Goal: Check status: Check status

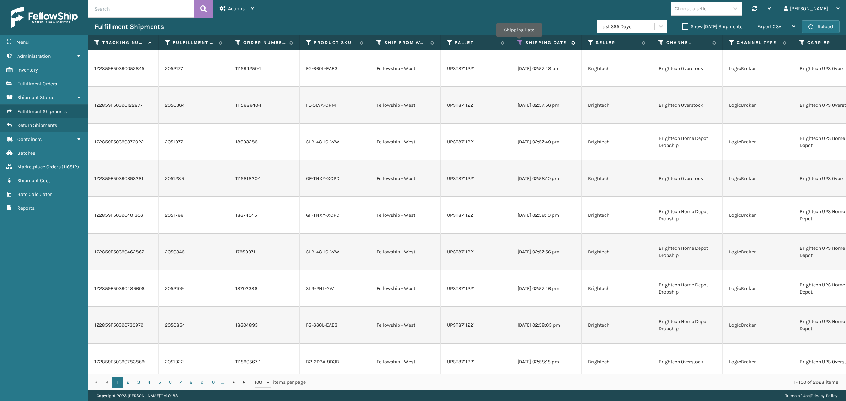
click at [519, 42] on icon at bounding box center [520, 42] width 6 height 6
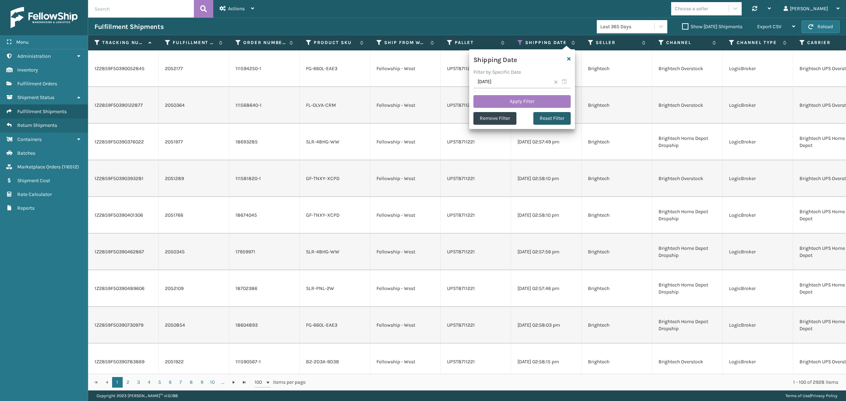
click at [556, 117] on button "Reset Filter" at bounding box center [551, 118] width 37 height 13
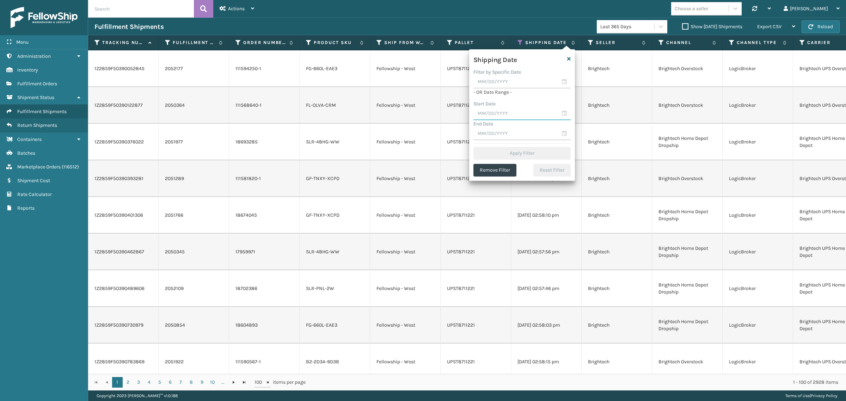
click at [507, 113] on input "text" at bounding box center [521, 114] width 97 height 13
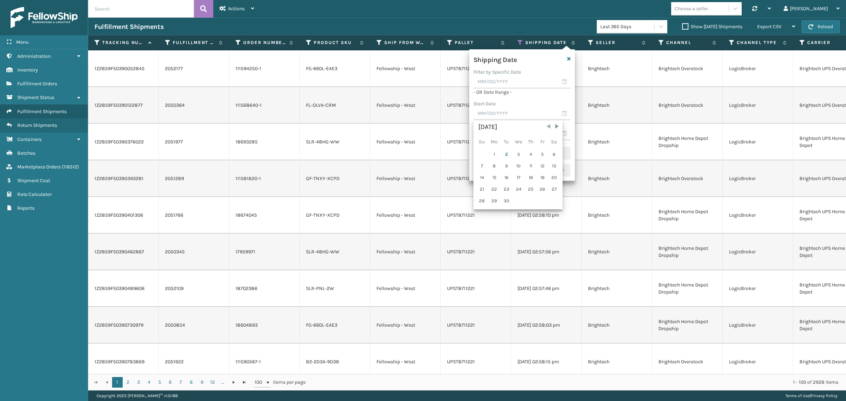
click at [546, 125] on span "Previous Month" at bounding box center [548, 126] width 7 height 7
click at [507, 198] on div "26" at bounding box center [506, 201] width 11 height 11
type input "[DATE]"
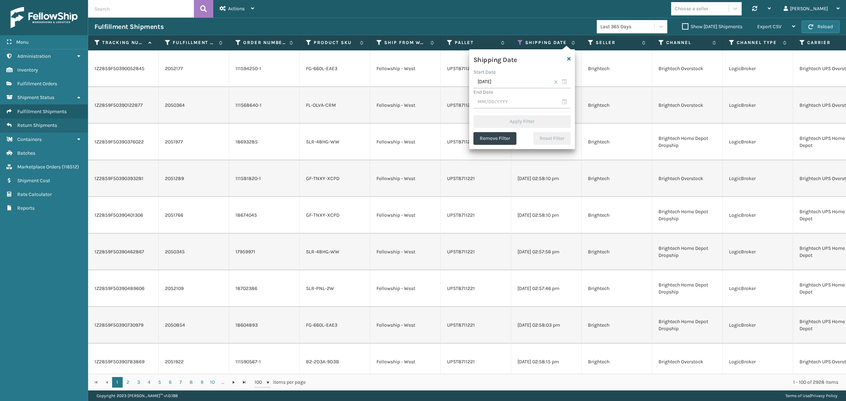
click at [556, 82] on span at bounding box center [556, 82] width 4 height 4
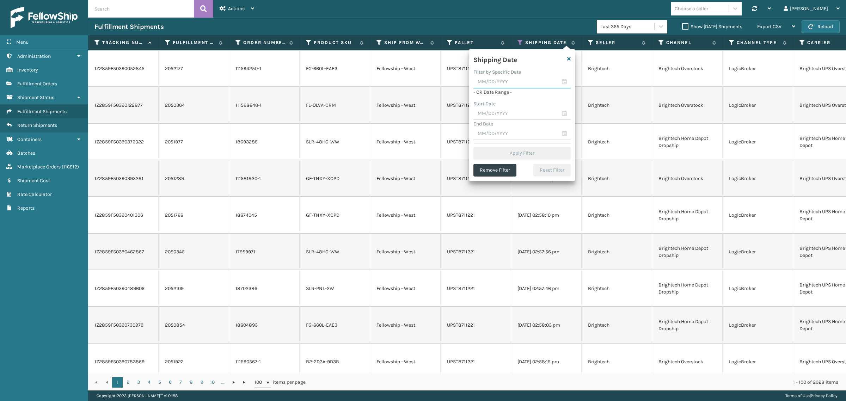
click at [523, 83] on input "text" at bounding box center [521, 82] width 97 height 13
click at [494, 122] on div "1" at bounding box center [495, 122] width 12 height 11
type input "[DATE]"
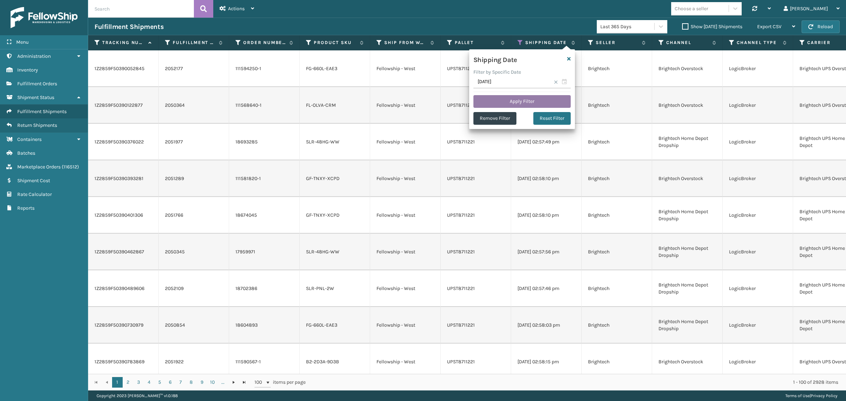
click at [523, 100] on button "Apply Filter" at bounding box center [521, 101] width 97 height 13
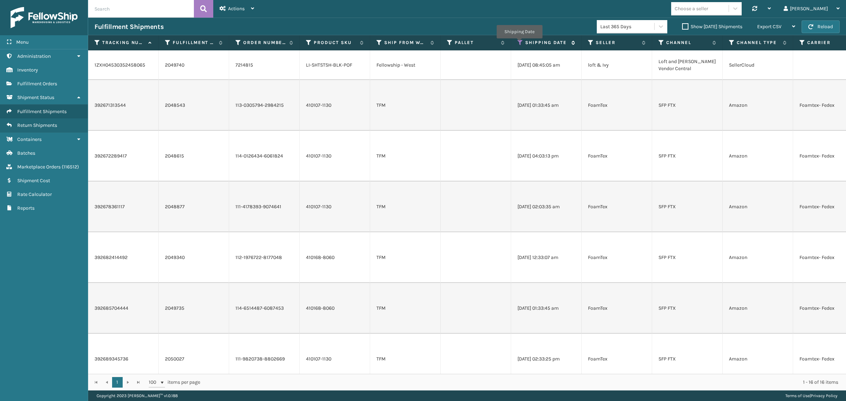
click at [519, 43] on icon at bounding box center [520, 42] width 6 height 6
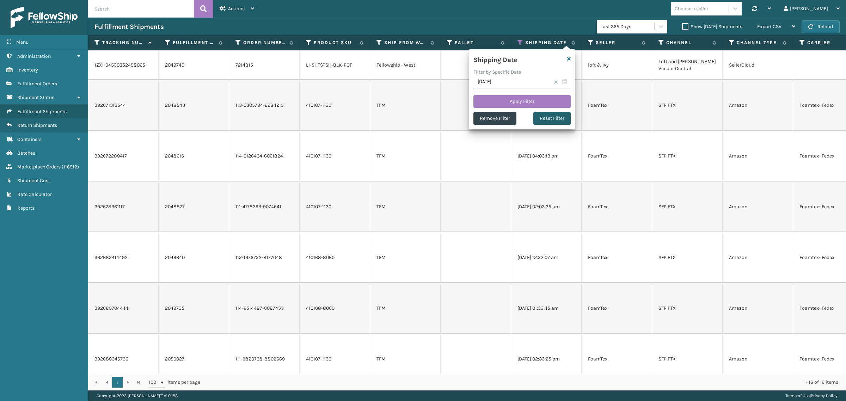
click at [541, 117] on button "Reset Filter" at bounding box center [551, 118] width 37 height 13
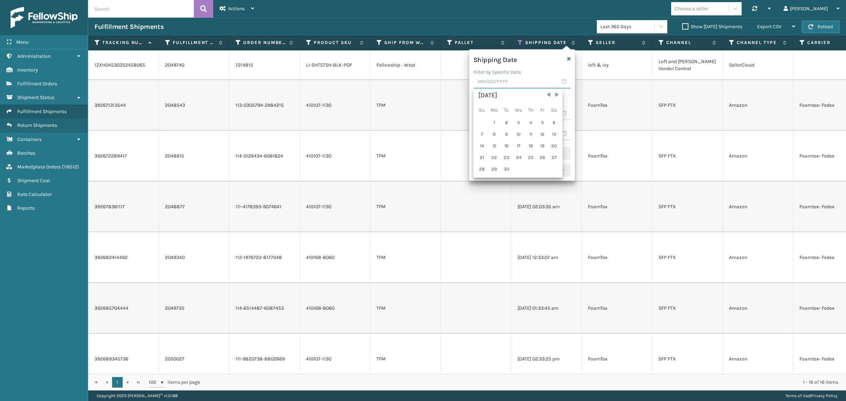
click at [515, 85] on input "text" at bounding box center [521, 82] width 97 height 13
click at [494, 121] on div "1" at bounding box center [495, 122] width 12 height 11
type input "[DATE]"
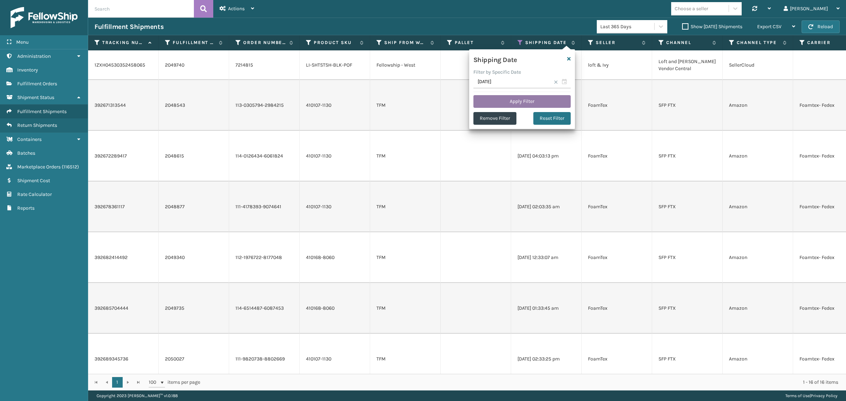
click at [530, 101] on button "Apply Filter" at bounding box center [521, 101] width 97 height 13
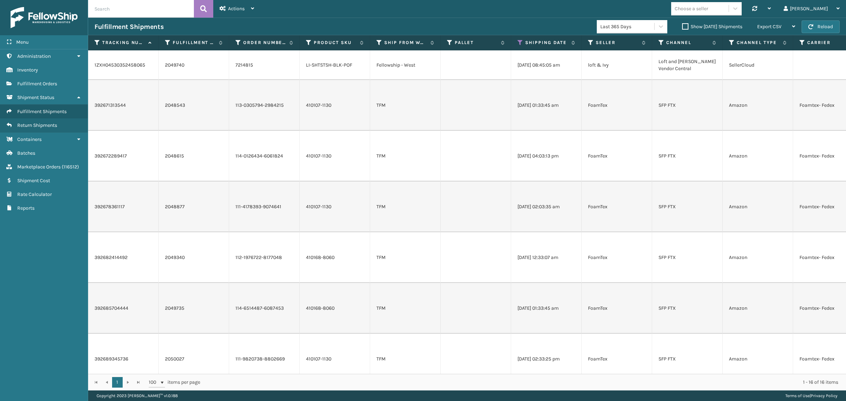
click at [682, 24] on label "Show [DATE] Shipments" at bounding box center [712, 27] width 60 height 6
click at [682, 24] on input "Show [DATE] Shipments" at bounding box center [682, 25] width 0 height 5
click at [682, 24] on label "Show [DATE] Shipments" at bounding box center [712, 27] width 60 height 6
click at [682, 24] on input "Show [DATE] Shipments" at bounding box center [682, 25] width 0 height 5
click at [682, 24] on label "Show [DATE] Shipments" at bounding box center [712, 27] width 60 height 6
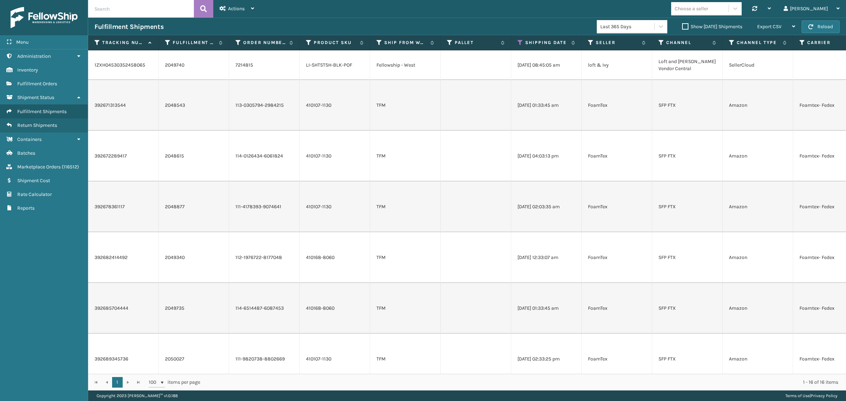
click at [682, 23] on input "Show [DATE] Shipments" at bounding box center [682, 25] width 0 height 5
click at [682, 25] on label "Show [DATE] Shipments" at bounding box center [712, 27] width 60 height 6
click at [682, 25] on input "Show [DATE] Shipments" at bounding box center [682, 25] width 0 height 5
